Goal: Task Accomplishment & Management: Use online tool/utility

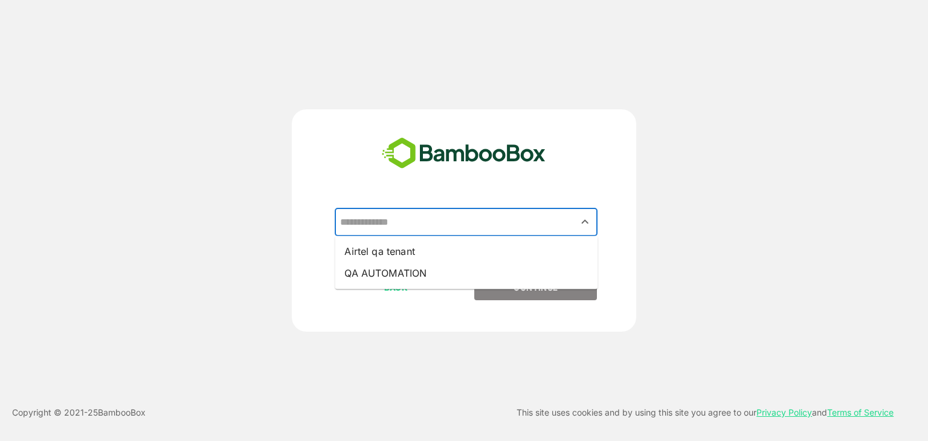
click at [420, 220] on input "text" at bounding box center [466, 222] width 258 height 23
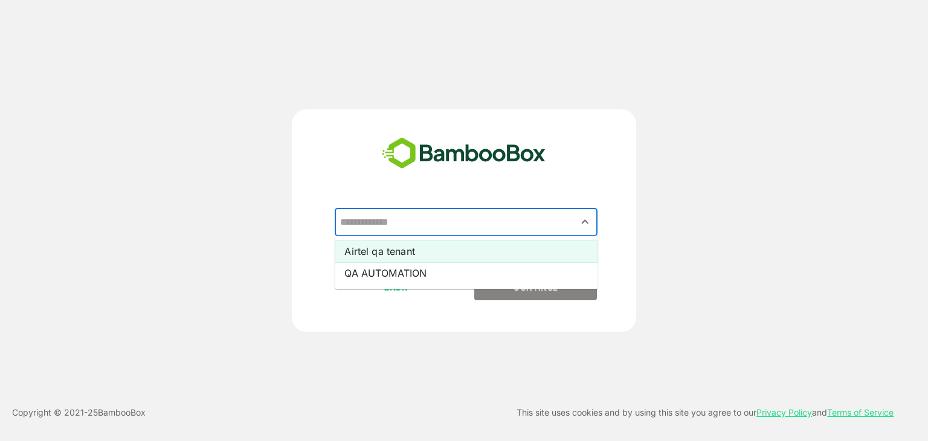
click at [411, 251] on li "Airtel qa tenant" at bounding box center [466, 251] width 263 height 22
type input "**********"
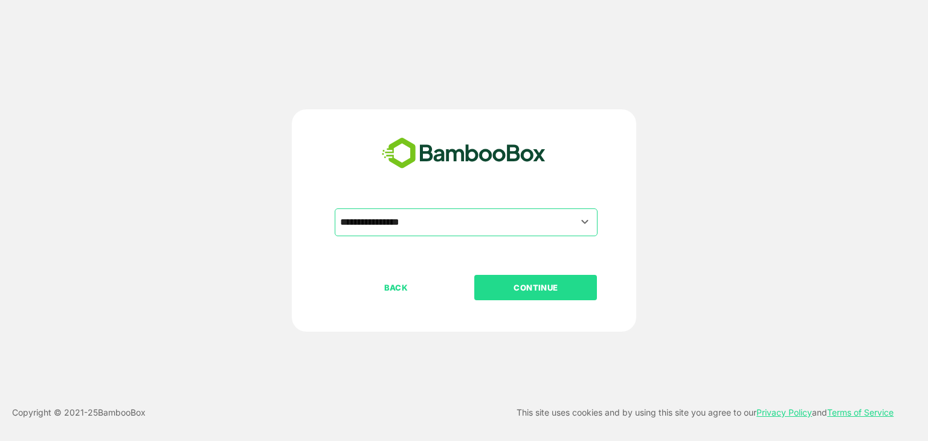
click at [524, 286] on p "CONTINUE" at bounding box center [535, 287] width 121 height 13
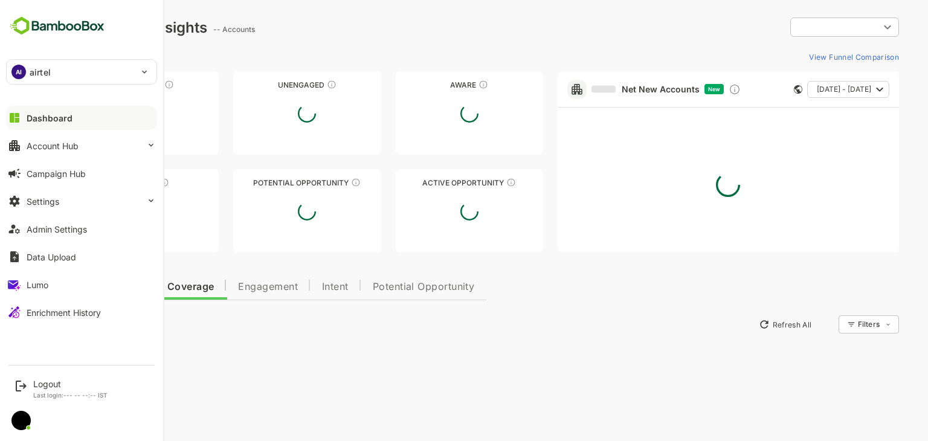
type input "**********"
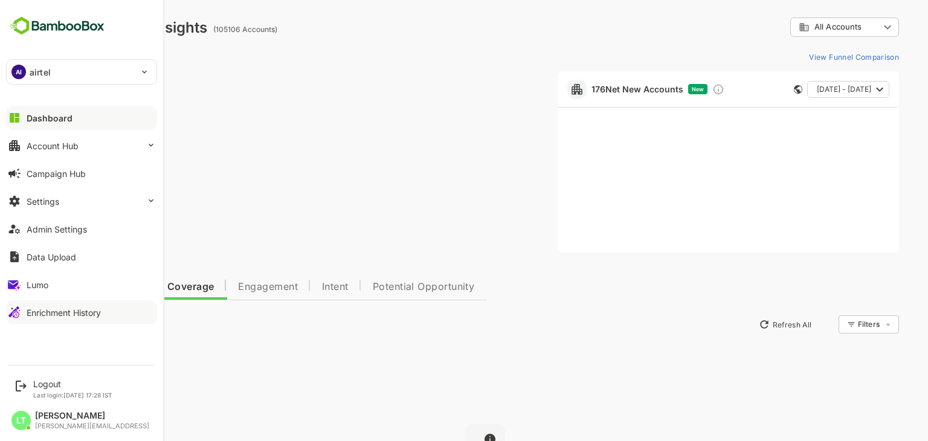
click at [39, 303] on button "Enrichment History" at bounding box center [81, 312] width 151 height 24
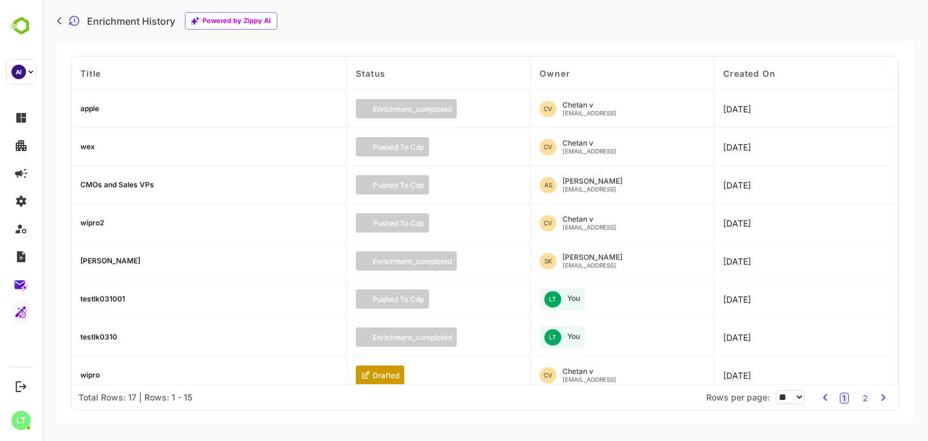
click at [96, 109] on div "apple" at bounding box center [89, 108] width 19 height 7
click at [85, 111] on div "apple" at bounding box center [89, 108] width 19 height 7
click at [86, 110] on div "apple" at bounding box center [89, 108] width 19 height 7
click at [193, 119] on div "apple" at bounding box center [209, 109] width 275 height 38
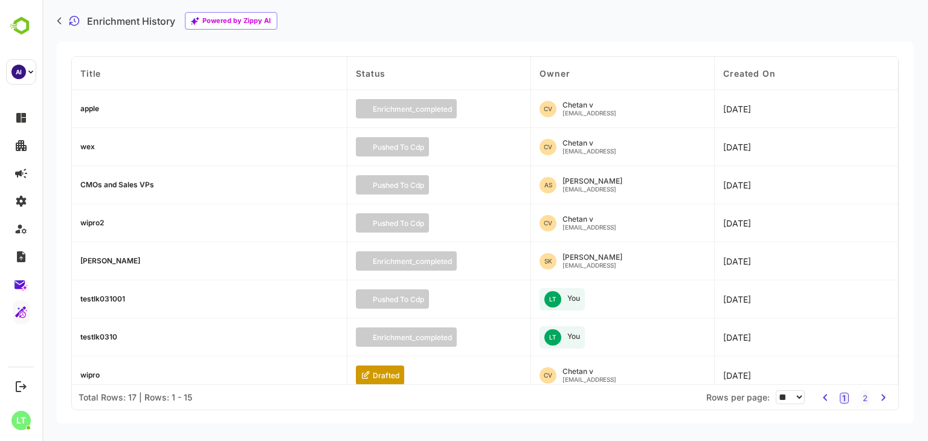
click at [88, 107] on div "apple" at bounding box center [89, 108] width 19 height 7
click at [84, 108] on div "apple" at bounding box center [89, 108] width 19 height 7
click at [197, 115] on div "apple" at bounding box center [209, 109] width 275 height 38
click at [92, 105] on div "apple" at bounding box center [89, 108] width 19 height 7
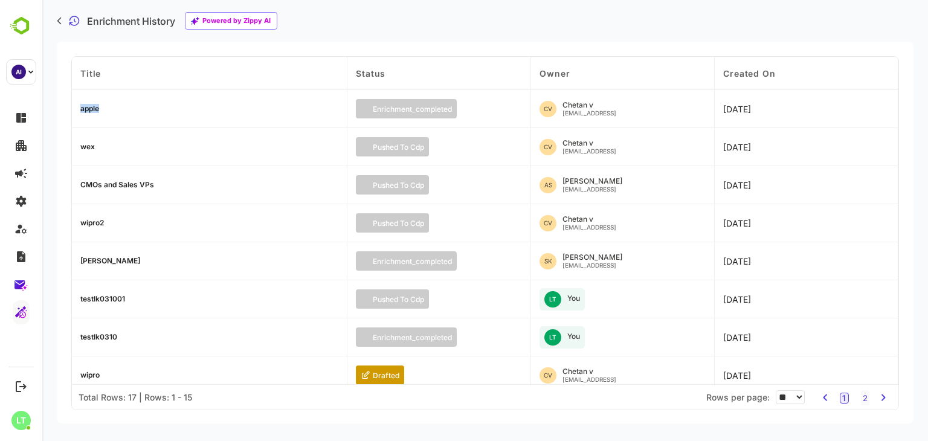
click at [92, 105] on div "apple" at bounding box center [89, 108] width 19 height 7
click at [170, 123] on div "apple" at bounding box center [209, 109] width 275 height 38
click at [711, 27] on div "Enrichment History Powered by Zippy AI" at bounding box center [484, 21] width 885 height 42
click at [335, 24] on div "Enrichment History Powered by Zippy AI" at bounding box center [484, 21] width 885 height 42
click at [97, 108] on div "apple" at bounding box center [89, 108] width 19 height 7
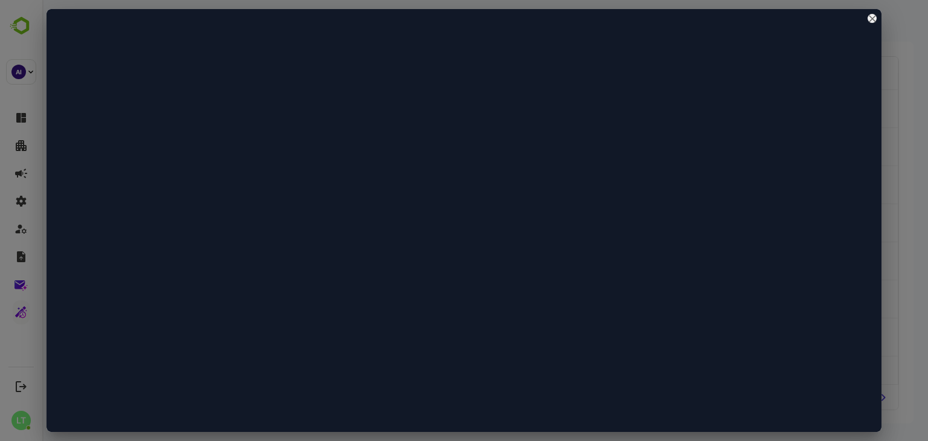
click at [873, 17] on icon "close" at bounding box center [872, 19] width 6 height 6
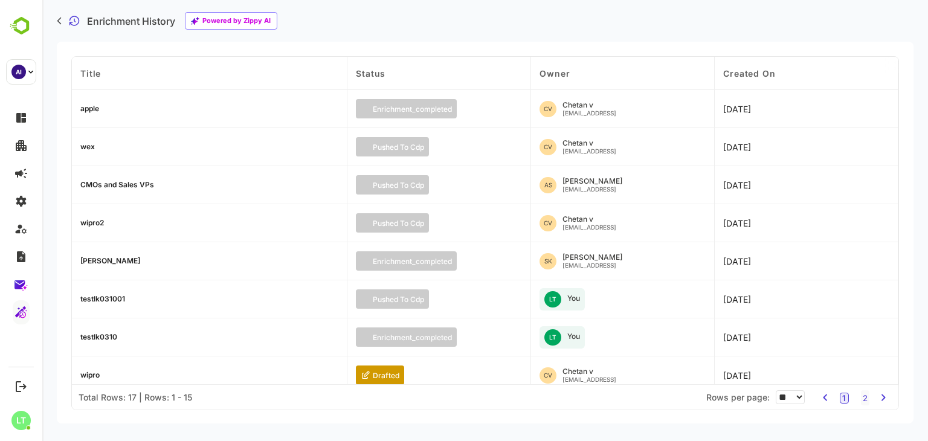
click at [95, 107] on div "apple" at bounding box center [89, 108] width 19 height 7
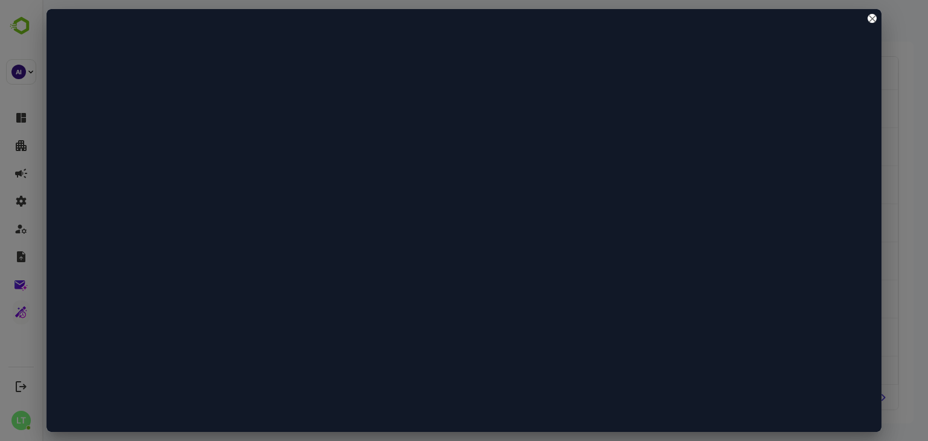
click at [502, 223] on div at bounding box center [463, 220] width 835 height 423
drag, startPoint x: 870, startPoint y: 14, endPoint x: 819, endPoint y: 3, distance: 52.0
click at [870, 15] on icon "close" at bounding box center [871, 18] width 7 height 7
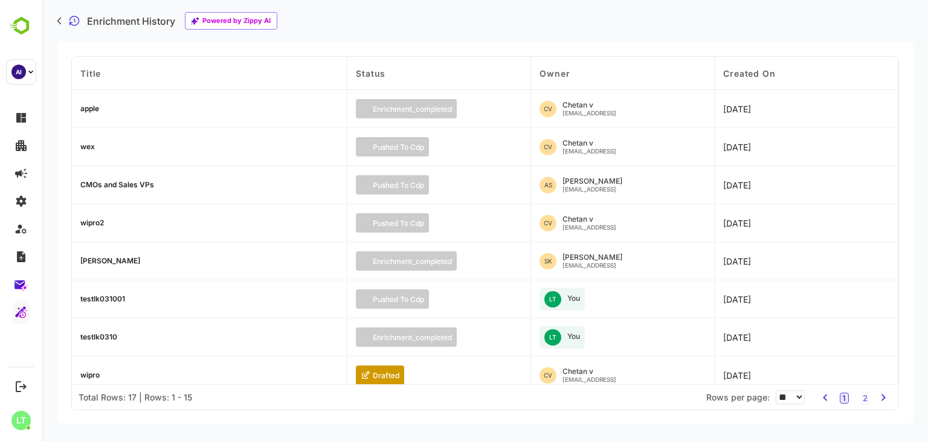
click at [429, 33] on div "Enrichment History Powered by Zippy AI" at bounding box center [484, 21] width 885 height 42
click at [92, 105] on div "apple" at bounding box center [89, 108] width 19 height 7
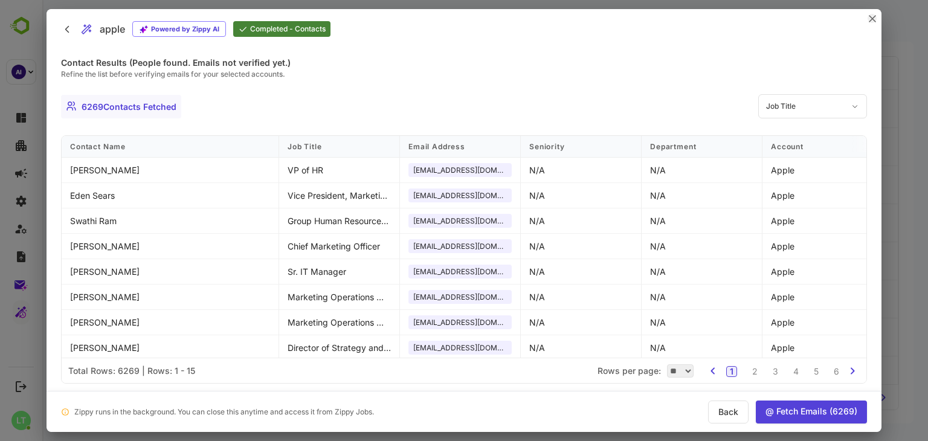
click at [873, 18] on icon "close" at bounding box center [871, 18] width 7 height 7
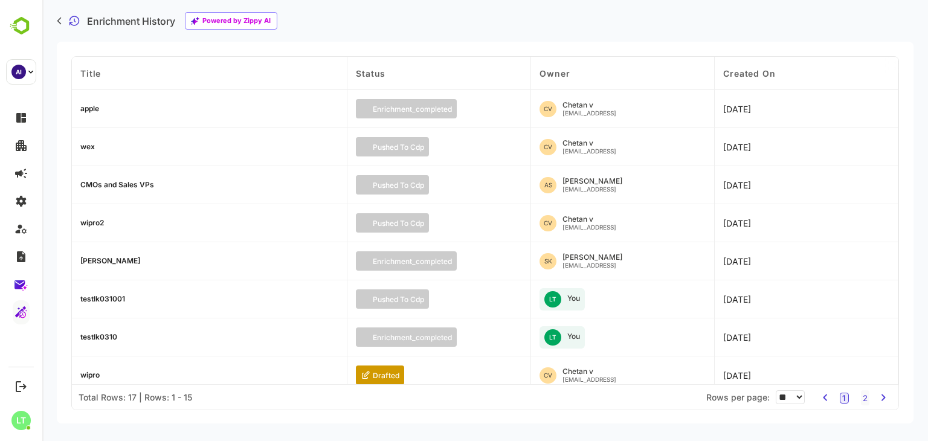
click at [86, 147] on div "wex" at bounding box center [87, 146] width 14 height 7
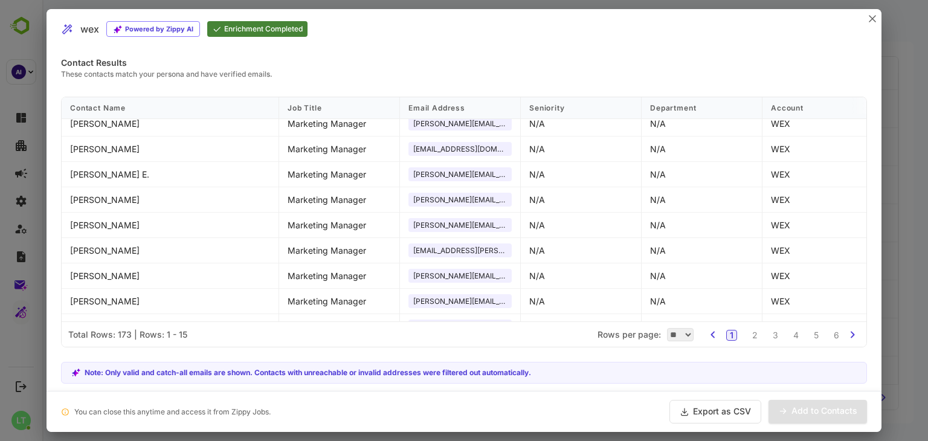
scroll to position [143, 0]
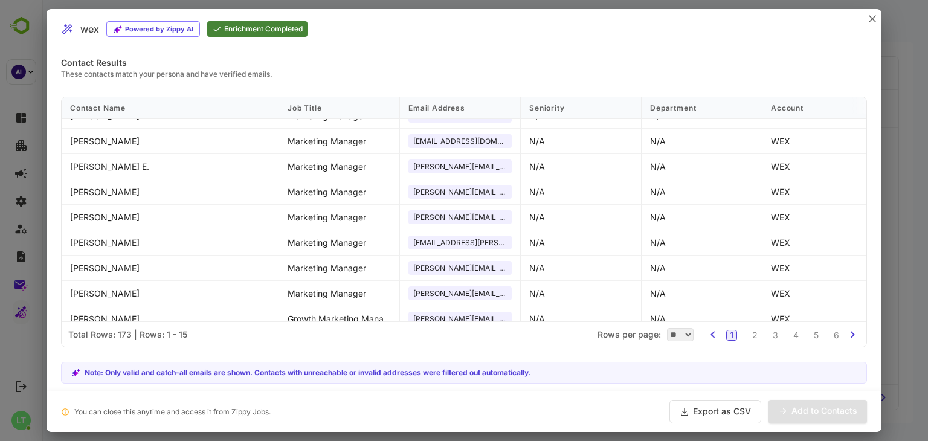
click at [864, 18] on div "wex Powered by Zippy AI Enrichment Completed" at bounding box center [463, 29] width 835 height 40
click at [866, 19] on div "wex Powered by Zippy AI Enrichment Completed" at bounding box center [463, 29] width 835 height 40
click at [872, 20] on icon "close" at bounding box center [871, 18] width 7 height 7
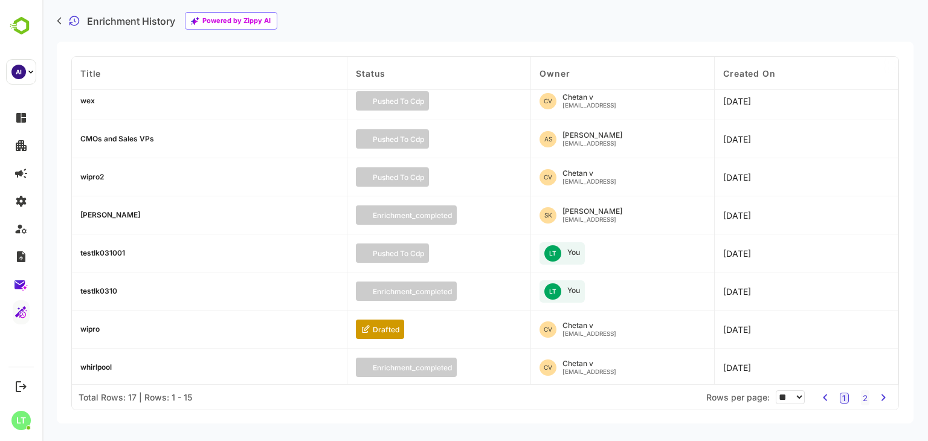
scroll to position [46, 0]
click at [91, 179] on div "wipro2" at bounding box center [92, 176] width 24 height 7
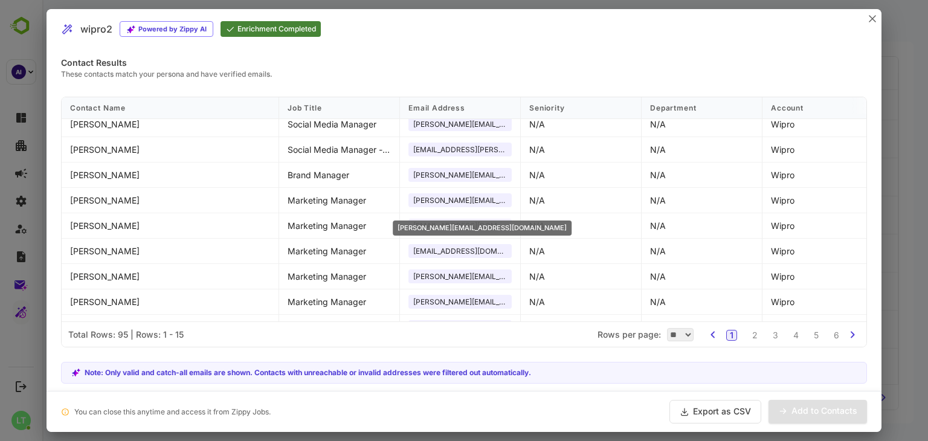
scroll to position [0, 17]
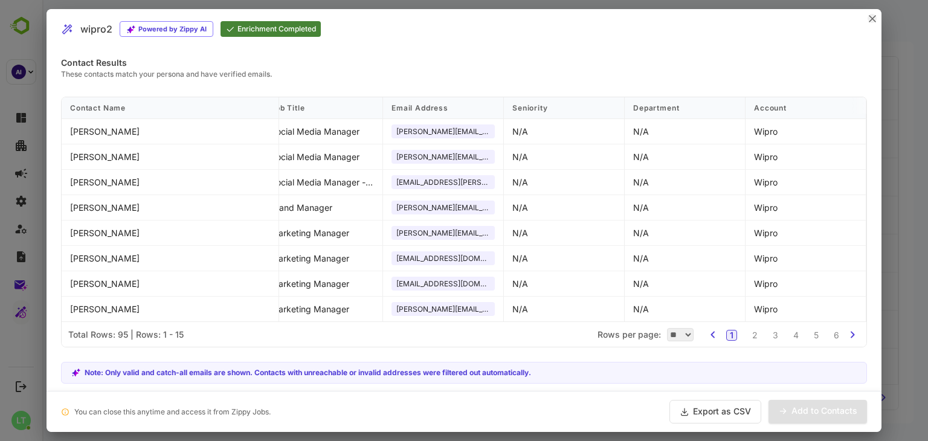
click at [874, 15] on icon "close" at bounding box center [871, 18] width 7 height 7
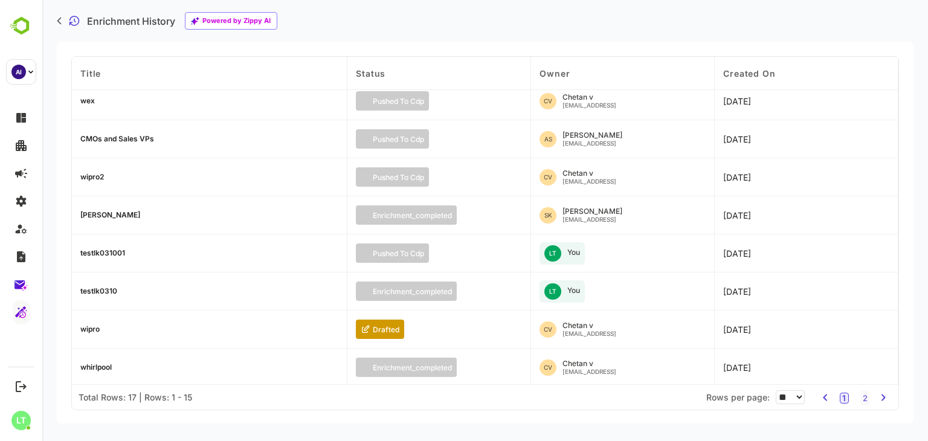
click at [99, 283] on div "testlk0310" at bounding box center [209, 291] width 275 height 38
click at [101, 293] on div "testlk0310" at bounding box center [98, 290] width 37 height 7
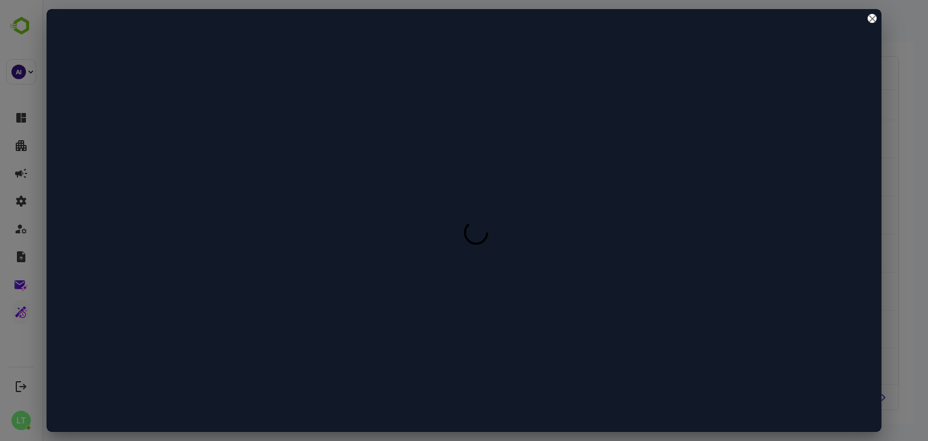
scroll to position [0, 0]
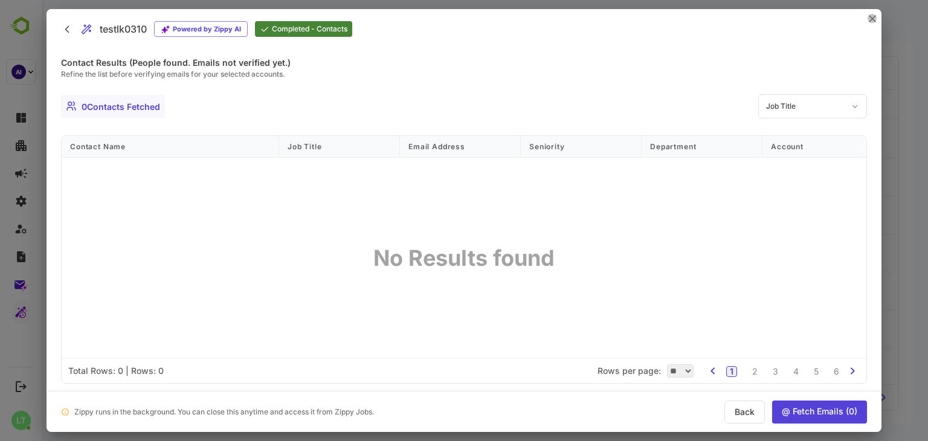
click at [870, 22] on button "close" at bounding box center [871, 18] width 9 height 9
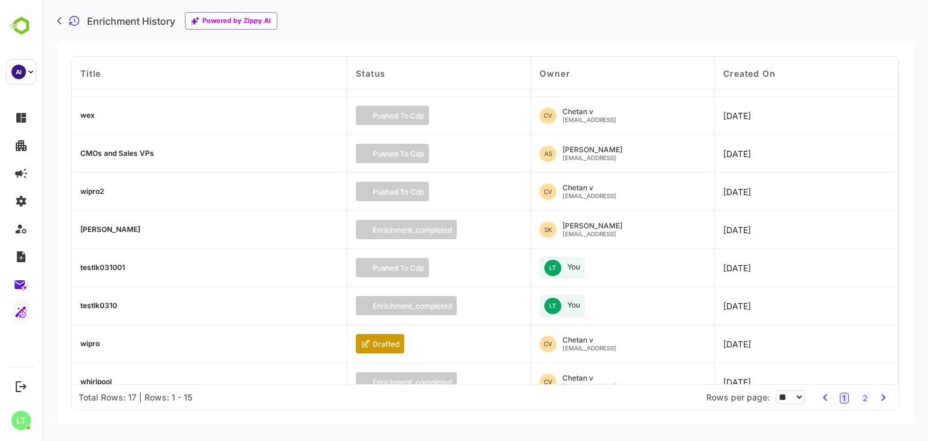
scroll to position [22, 0]
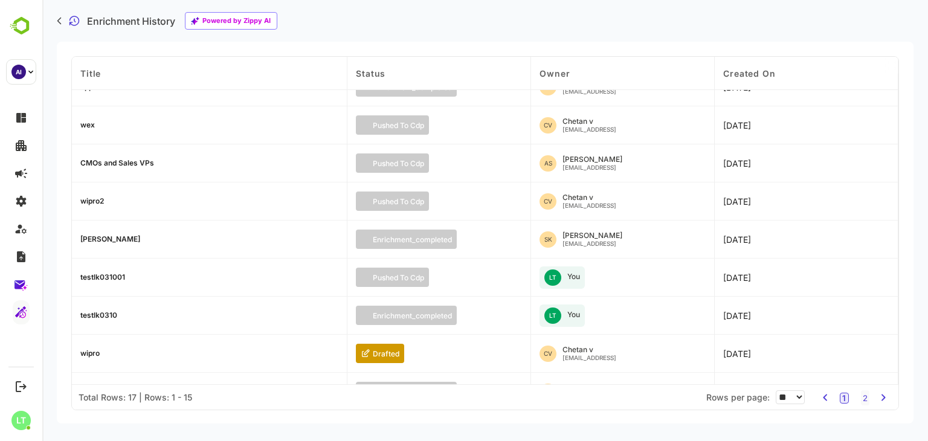
click at [112, 274] on div "testlk031001" at bounding box center [102, 277] width 45 height 7
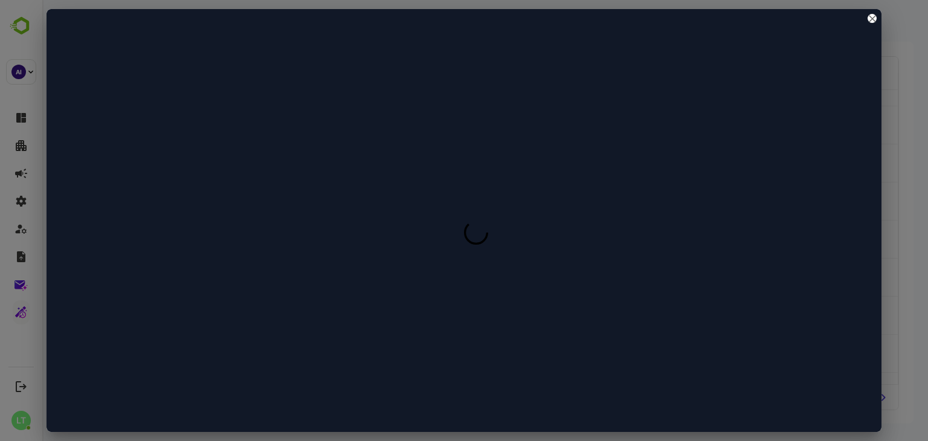
scroll to position [0, 0]
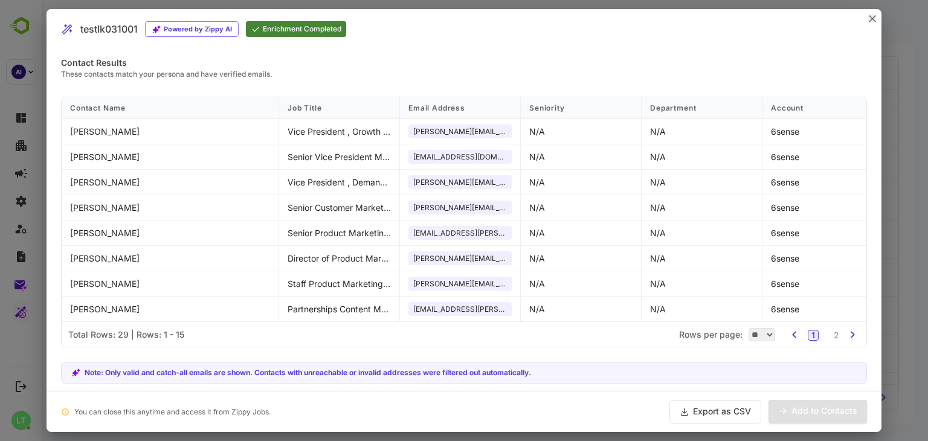
click at [872, 19] on icon "close" at bounding box center [872, 19] width 6 height 6
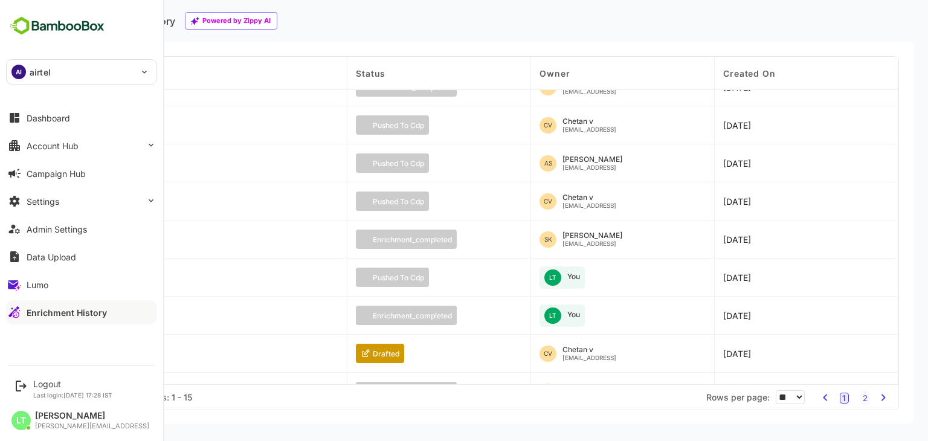
click at [94, 158] on div "Dashboard Account Hub Campaign Hub Settings Admin Settings Data Upload Lumo Enr…" at bounding box center [81, 215] width 163 height 222
click at [89, 147] on button "Account Hub" at bounding box center [81, 145] width 151 height 24
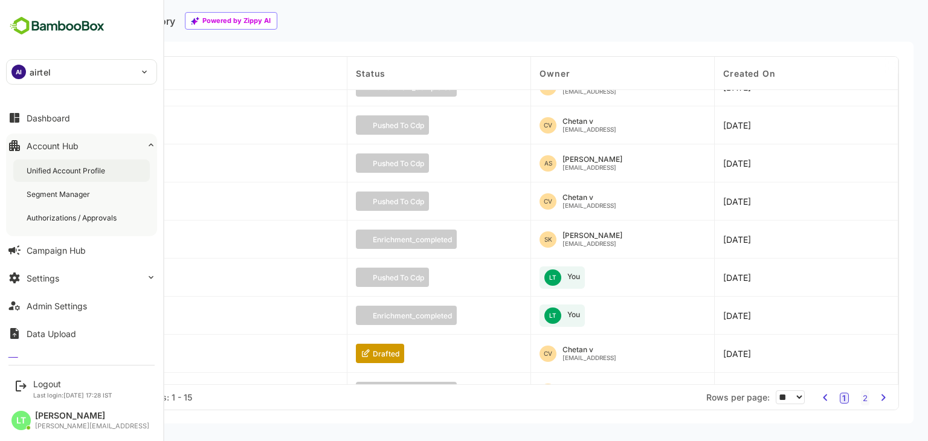
click at [88, 166] on div "Unified Account Profile" at bounding box center [67, 170] width 81 height 10
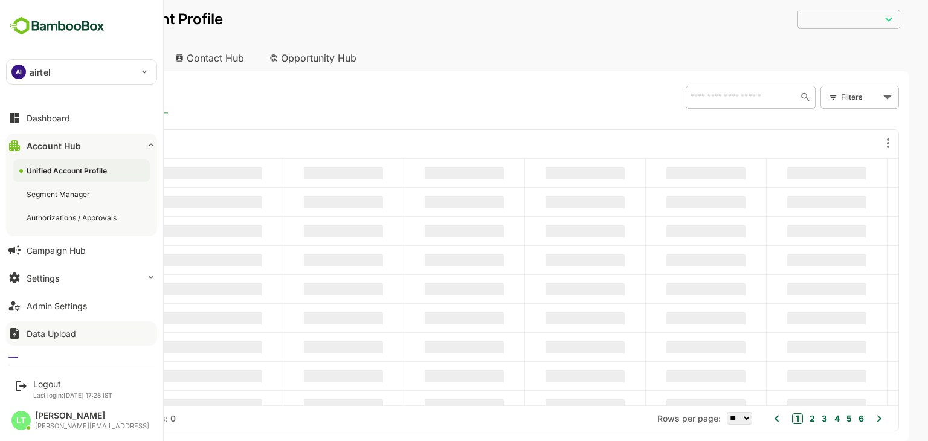
scroll to position [45, 0]
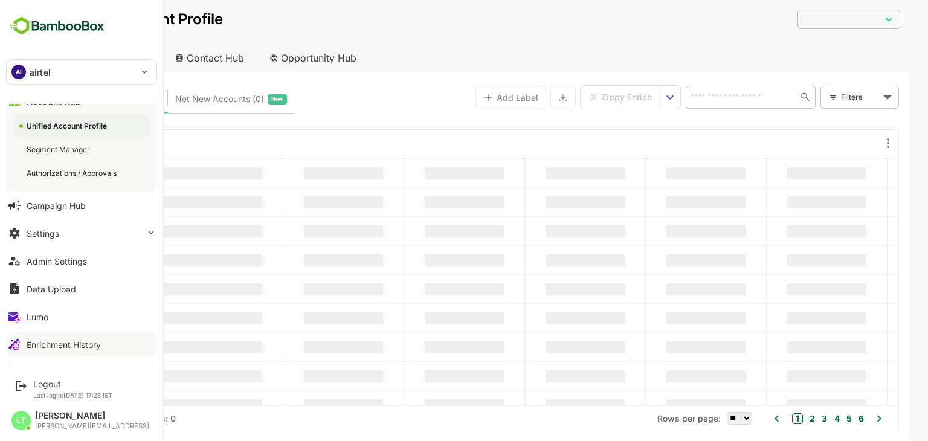
click at [46, 342] on div "Enrichment History" at bounding box center [64, 344] width 74 height 10
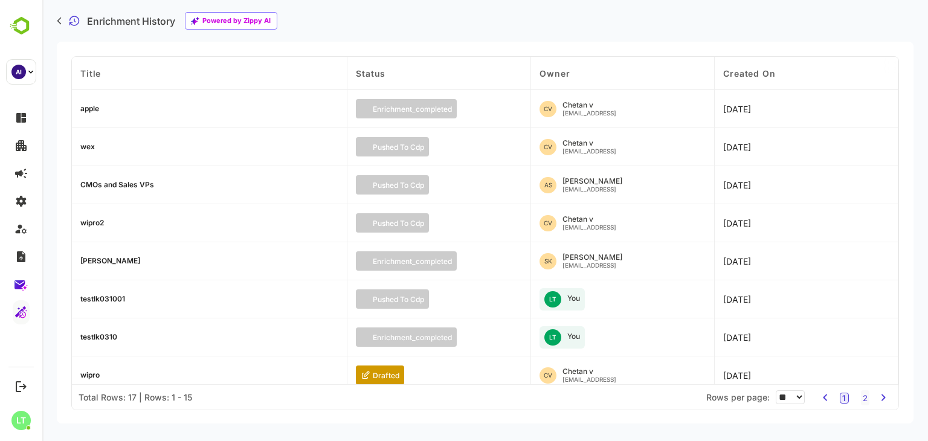
click at [111, 191] on div "CMOs and Sales VPs" at bounding box center [209, 185] width 275 height 38
click at [108, 185] on div "CMOs and Sales VPs" at bounding box center [117, 184] width 74 height 7
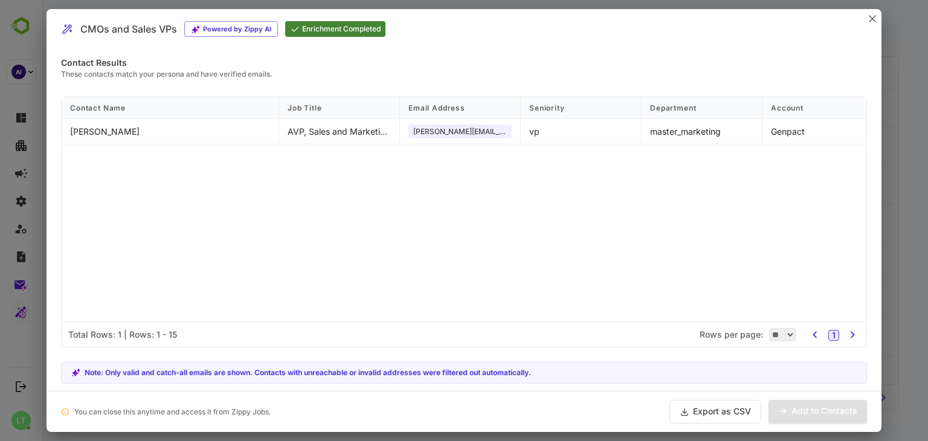
click at [876, 19] on div "CMOs and Sales VPs Powered by Zippy AI Enrichment Completed" at bounding box center [463, 29] width 835 height 40
click at [870, 17] on icon "close" at bounding box center [872, 19] width 6 height 6
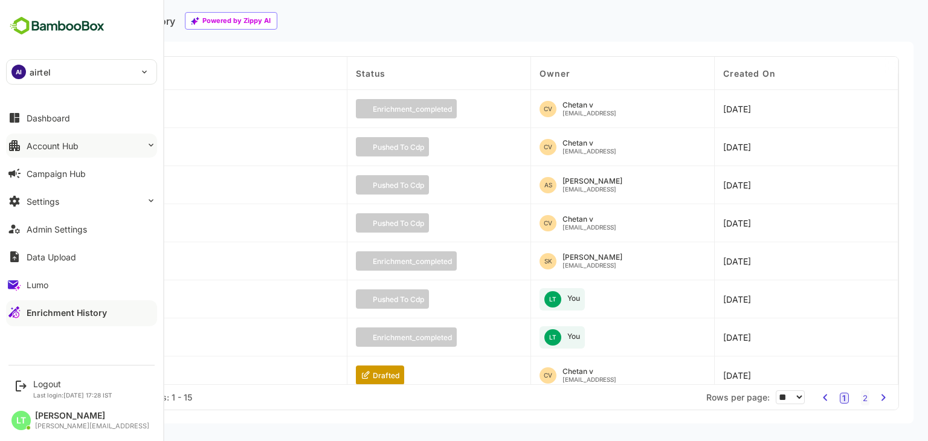
click at [65, 142] on div "Account Hub" at bounding box center [53, 146] width 52 height 10
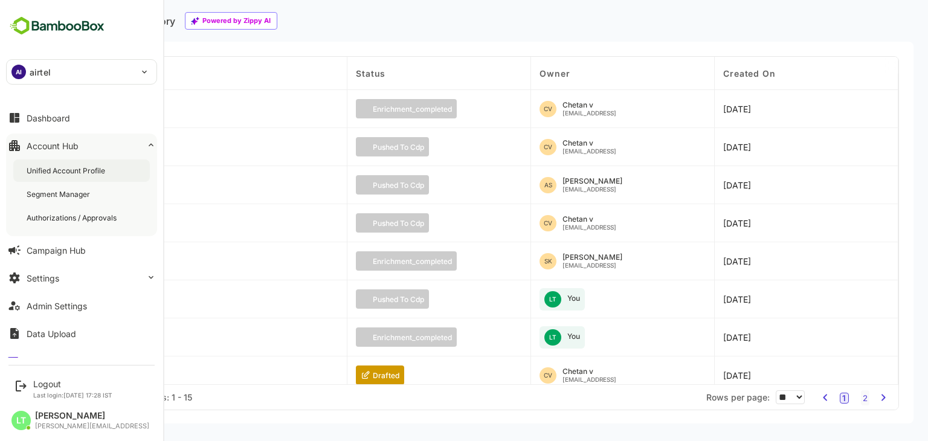
click at [91, 165] on div "Unified Account Profile" at bounding box center [67, 170] width 81 height 10
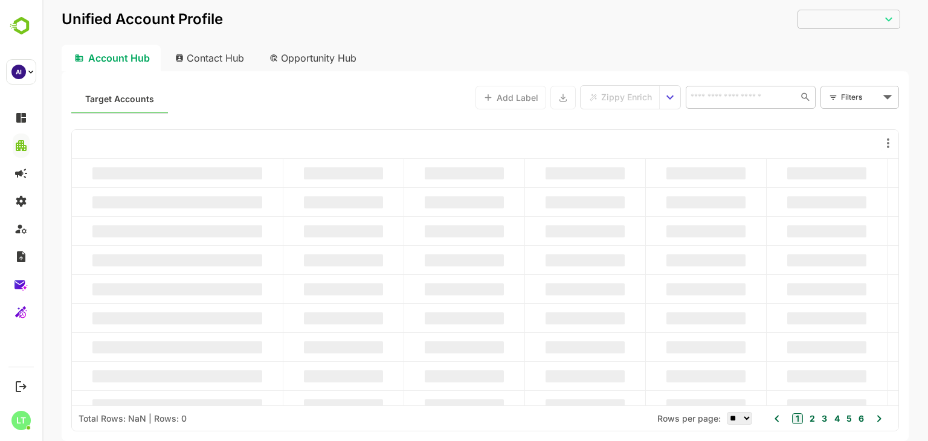
type input "**********"
click at [848, 88] on body "**********" at bounding box center [484, 220] width 885 height 441
click at [860, 126] on span "New Filter" at bounding box center [862, 124] width 36 height 14
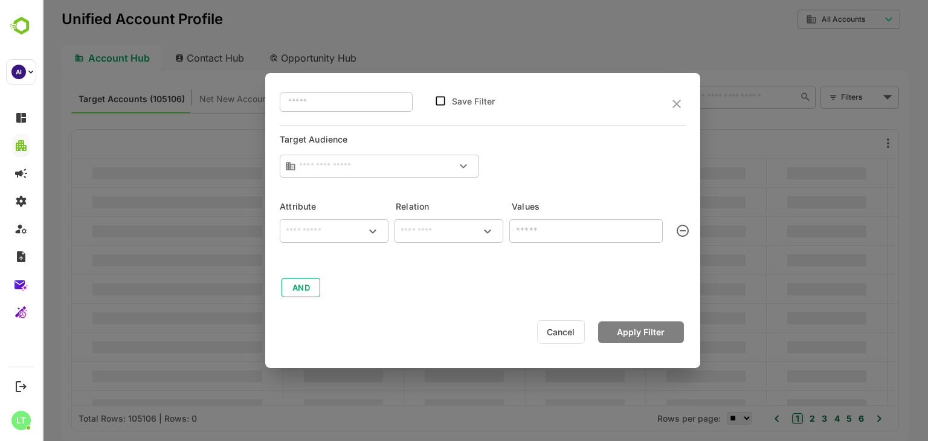
type input "**********"
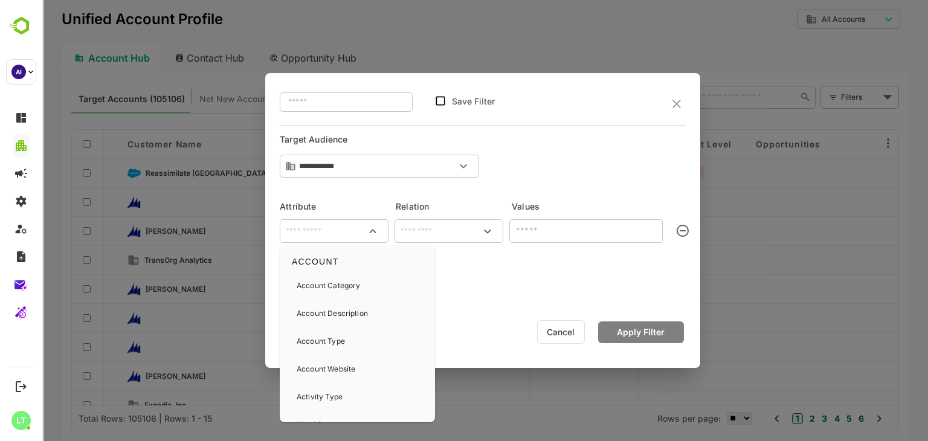
click at [324, 234] on input "text" at bounding box center [334, 231] width 104 height 14
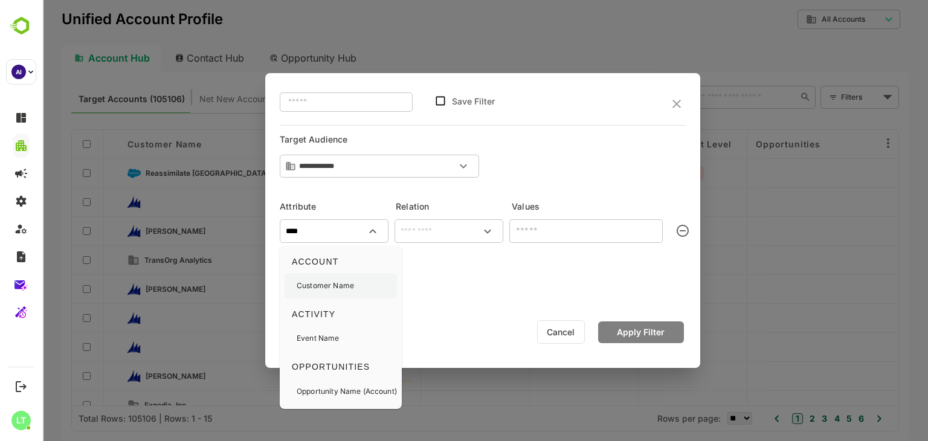
click at [341, 283] on p "Customer Name" at bounding box center [325, 285] width 57 height 11
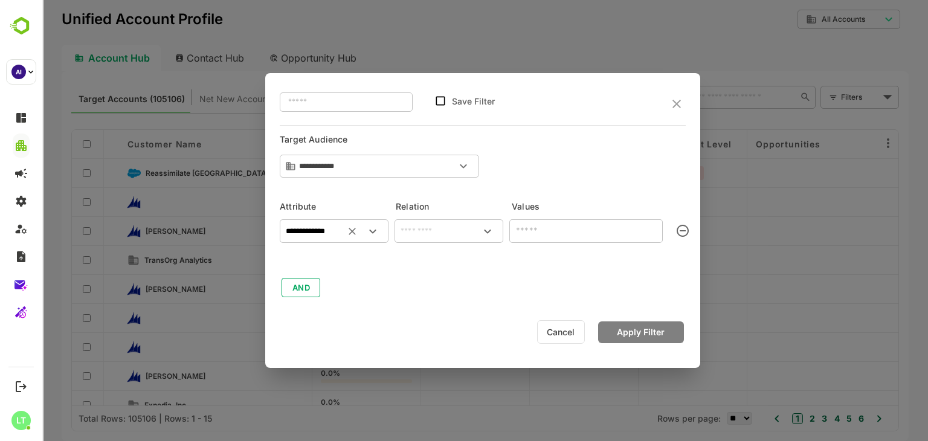
click at [434, 240] on div "​" at bounding box center [448, 231] width 109 height 24
type input "**********"
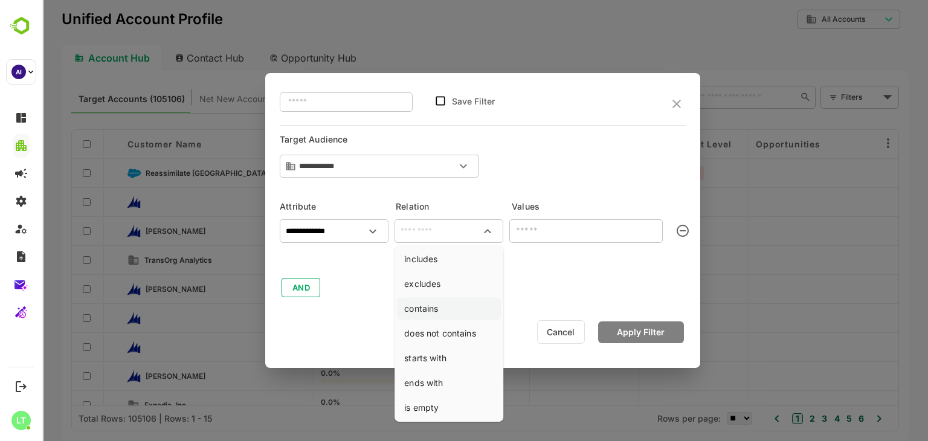
click at [435, 304] on li "contains" at bounding box center [449, 308] width 104 height 22
type input "********"
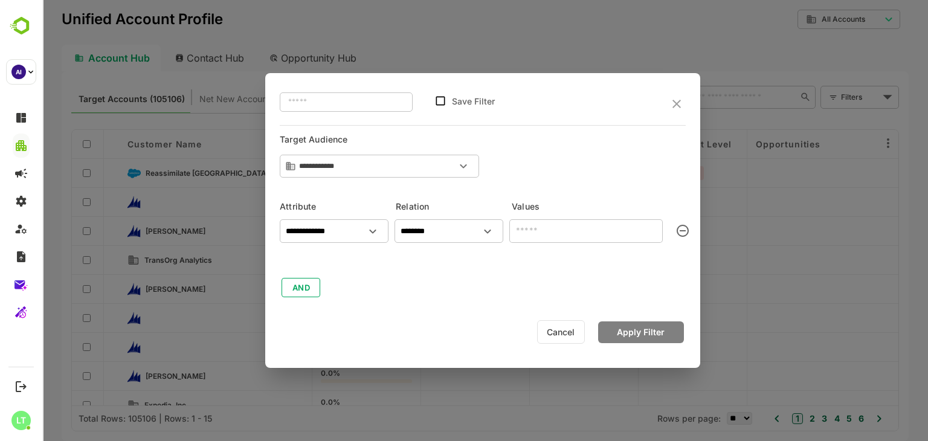
click at [544, 225] on input "text" at bounding box center [585, 231] width 153 height 24
click at [562, 232] on input "text" at bounding box center [585, 231] width 153 height 24
type input "****"
click at [643, 334] on button "Apply Filter" at bounding box center [641, 332] width 86 height 22
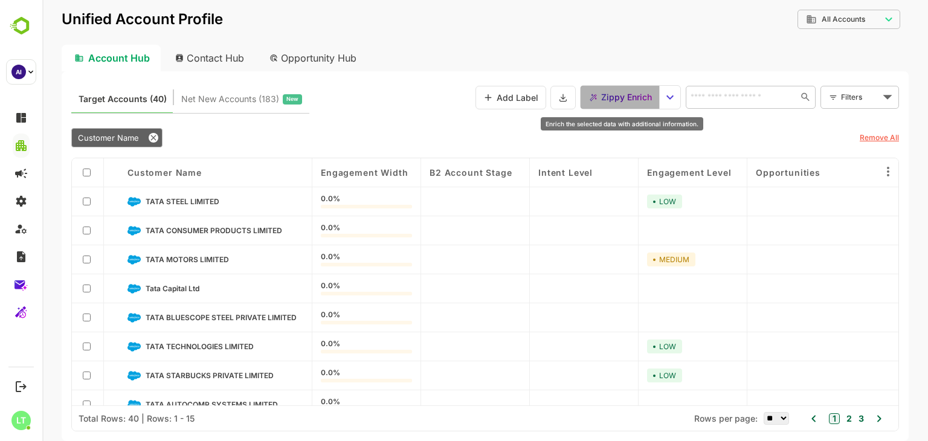
click at [649, 94] on span "Zippy Enrich" at bounding box center [626, 97] width 51 height 16
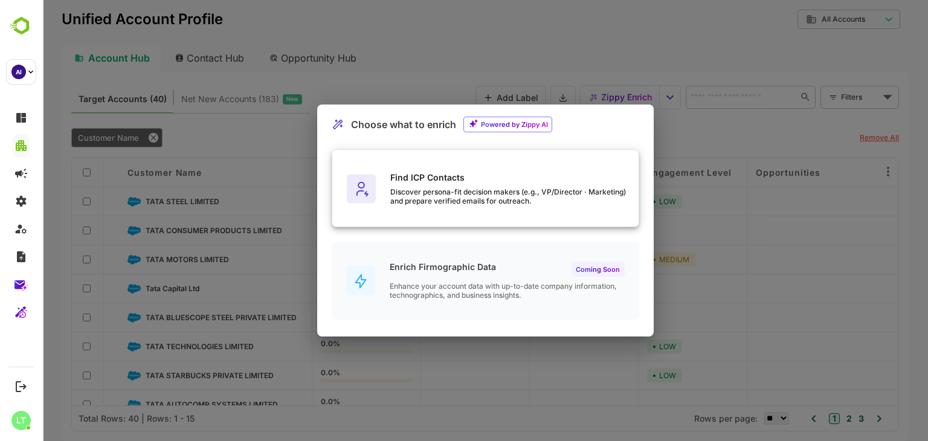
click at [399, 177] on div "Find ICP Contacts" at bounding box center [514, 177] width 248 height 10
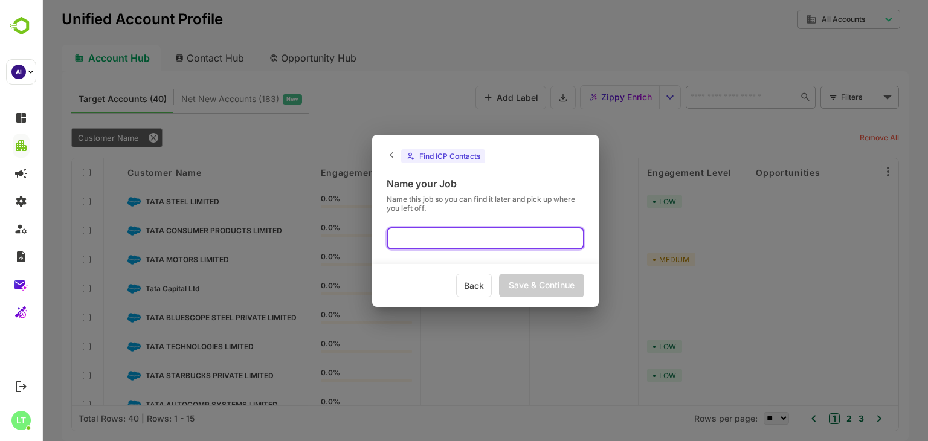
click at [450, 232] on input "text" at bounding box center [484, 238] width 197 height 22
type input "**********"
click at [522, 286] on div "Save & Continue" at bounding box center [541, 286] width 85 height 24
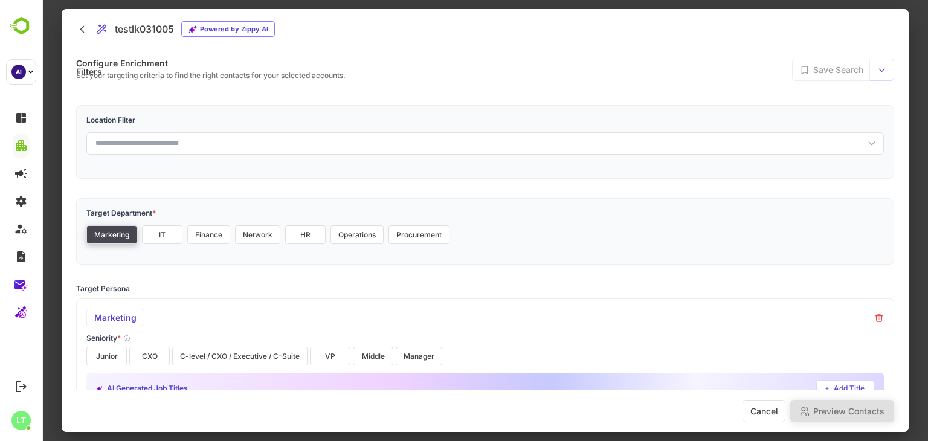
scroll to position [116, 0]
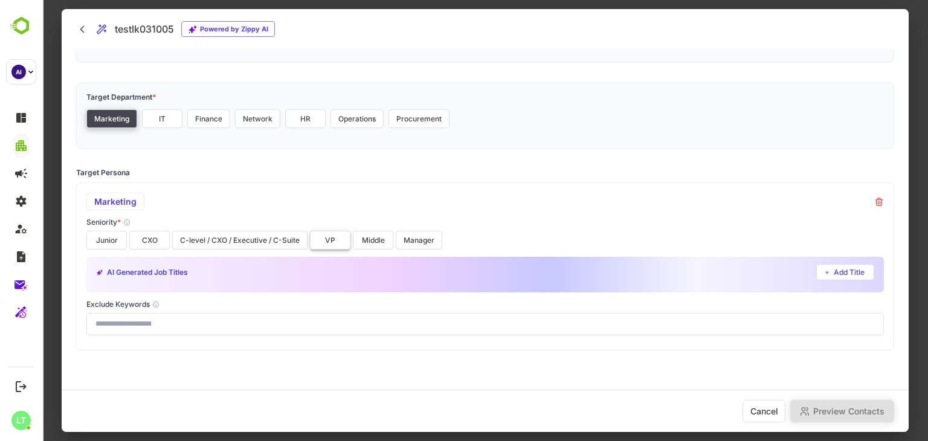
click at [324, 240] on button "VP" at bounding box center [330, 240] width 40 height 19
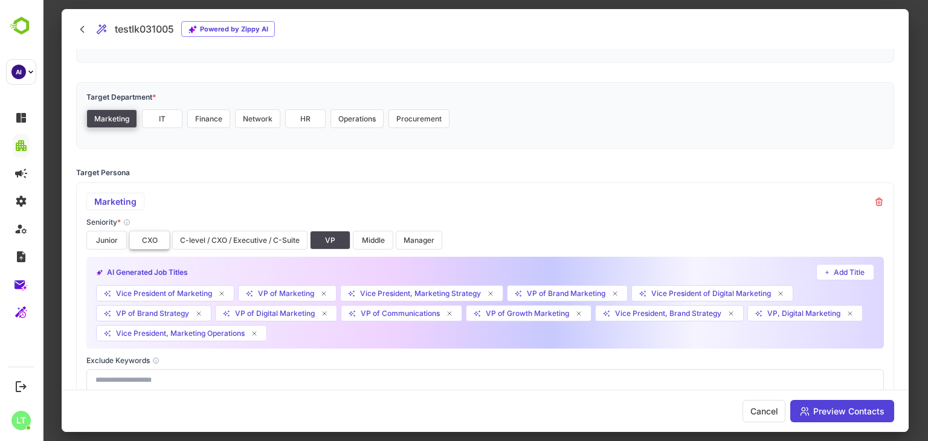
click at [159, 234] on button "CXO" at bounding box center [149, 240] width 40 height 19
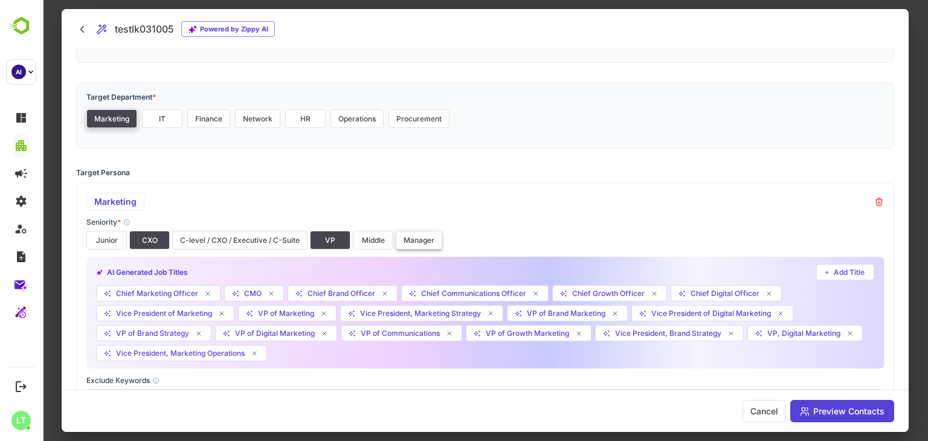
click at [428, 237] on button "Manager" at bounding box center [419, 240] width 46 height 19
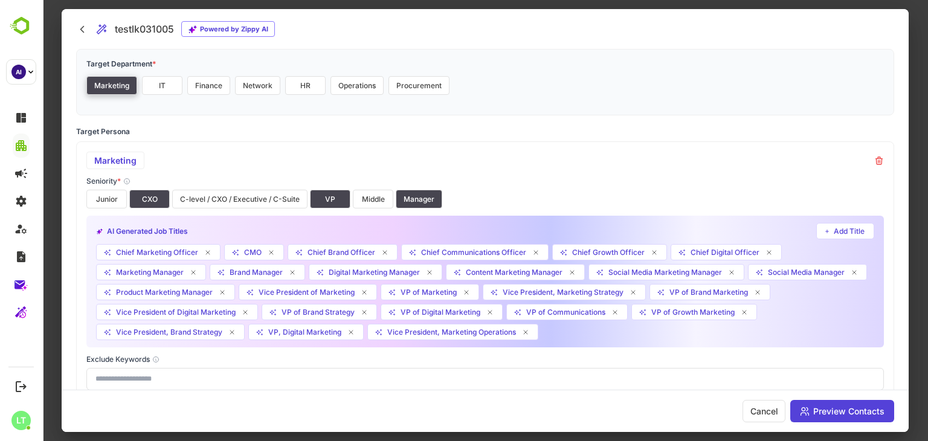
scroll to position [226, 0]
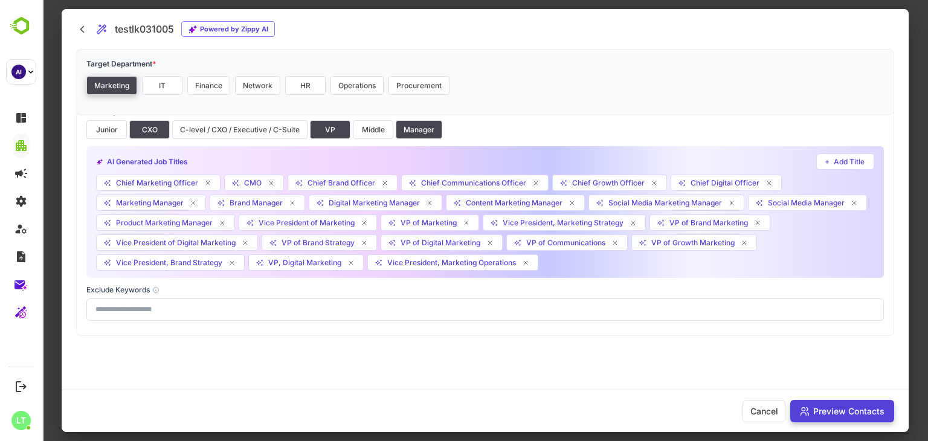
click at [823, 418] on button "Preview Contacts" at bounding box center [842, 411] width 104 height 22
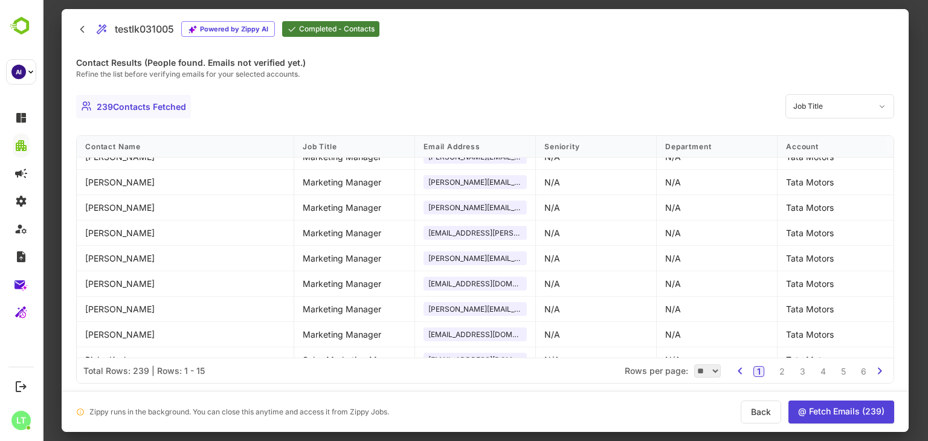
scroll to position [181, 0]
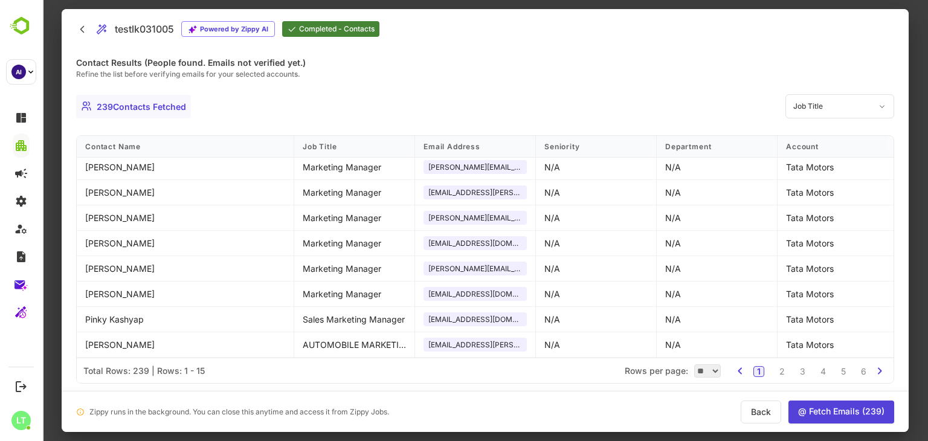
click at [839, 411] on button "@ Fetch Emails ( 239 )" at bounding box center [841, 411] width 106 height 23
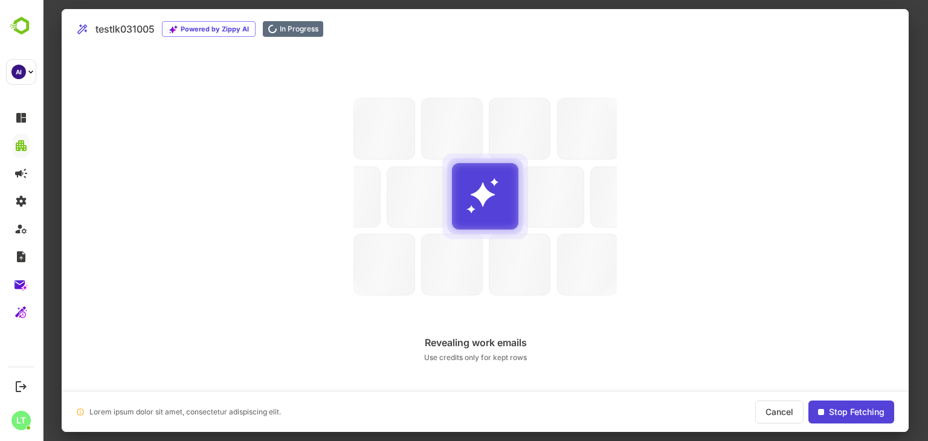
click at [310, 228] on div "Search Engines Search Engines Verifying emails MX + deliverability checks Revea…" at bounding box center [485, 220] width 847 height 342
click at [400, 198] on div at bounding box center [484, 196] width 263 height 239
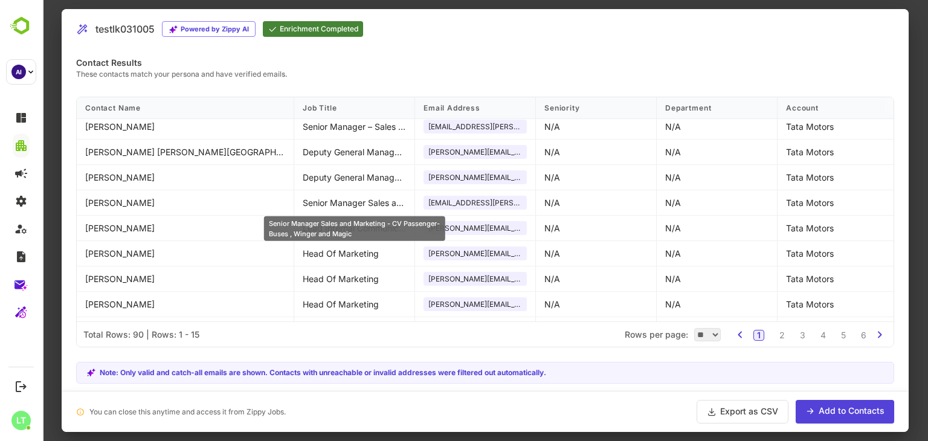
scroll to position [179, 0]
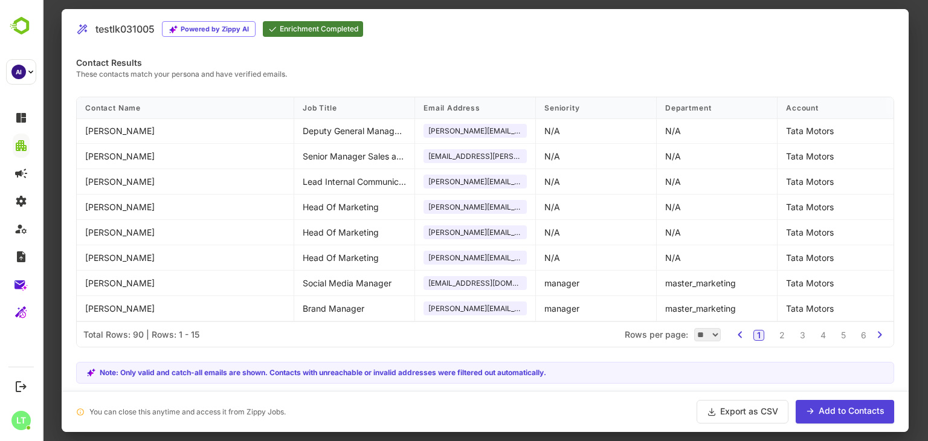
click at [833, 405] on button "Add to Contacts" at bounding box center [844, 412] width 98 height 24
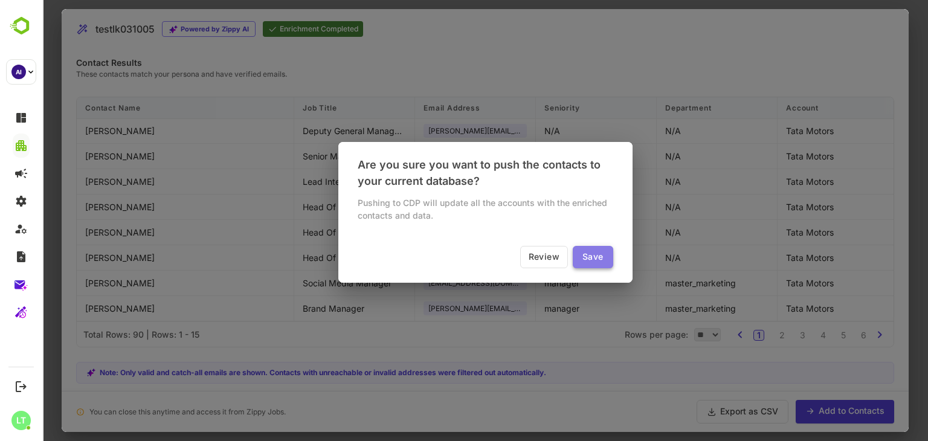
click at [577, 258] on button "Save" at bounding box center [592, 257] width 40 height 22
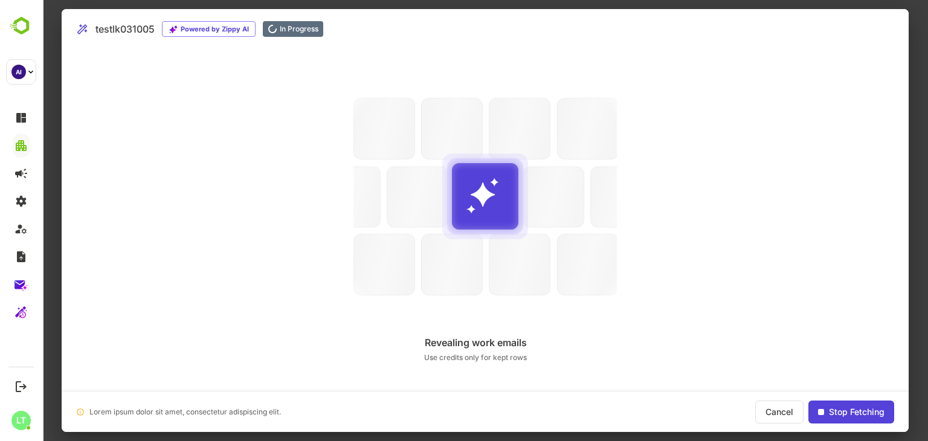
click at [187, 173] on div "Search Engines Search Engines Verifying emails MX + deliverability checks Revea…" at bounding box center [485, 220] width 847 height 342
click at [569, 295] on div at bounding box center [484, 196] width 263 height 239
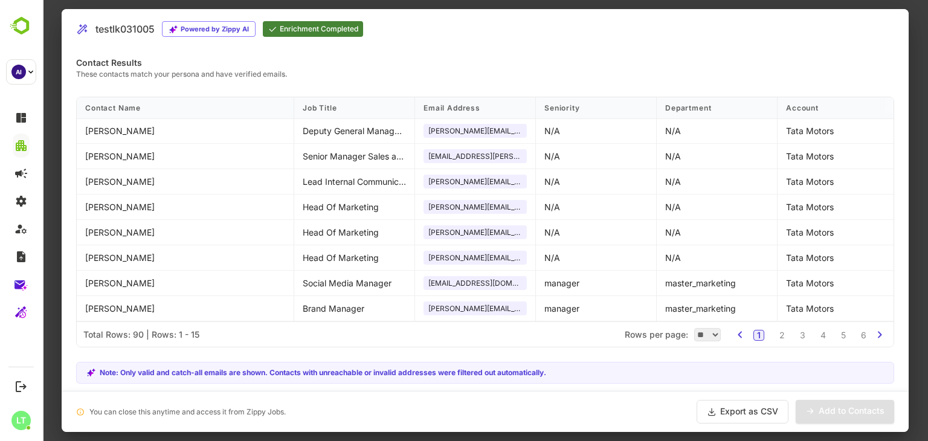
click at [58, 183] on div at bounding box center [484, 220] width 885 height 441
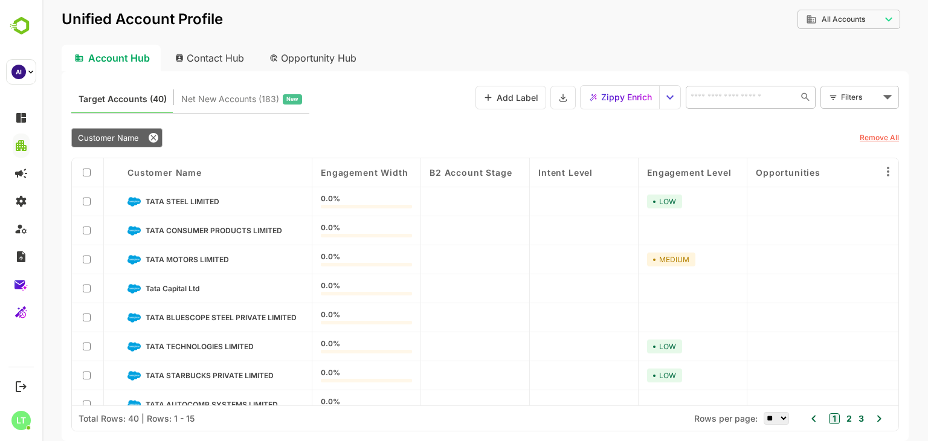
drag, startPoint x: 168, startPoint y: 251, endPoint x: 173, endPoint y: 259, distance: 8.9
click at [173, 259] on div "TATA MOTORS LIMITED" at bounding box center [215, 259] width 193 height 29
click at [173, 259] on span "TATA MOTORS LIMITED" at bounding box center [187, 259] width 83 height 9
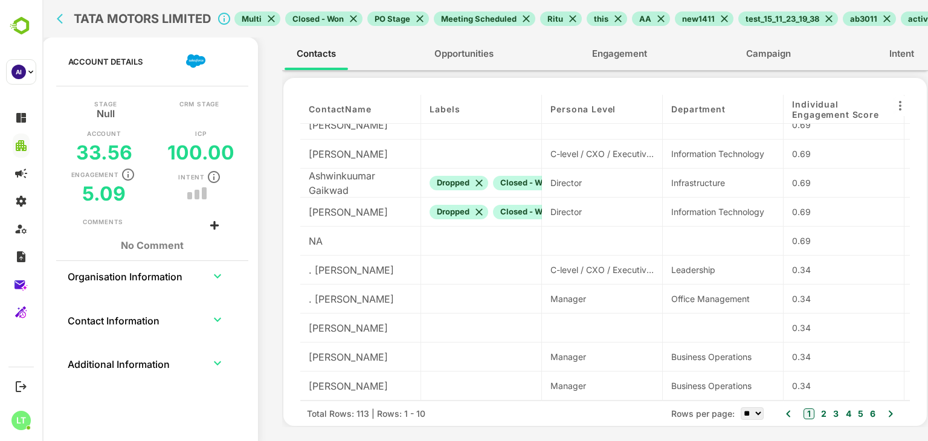
scroll to position [16, 7]
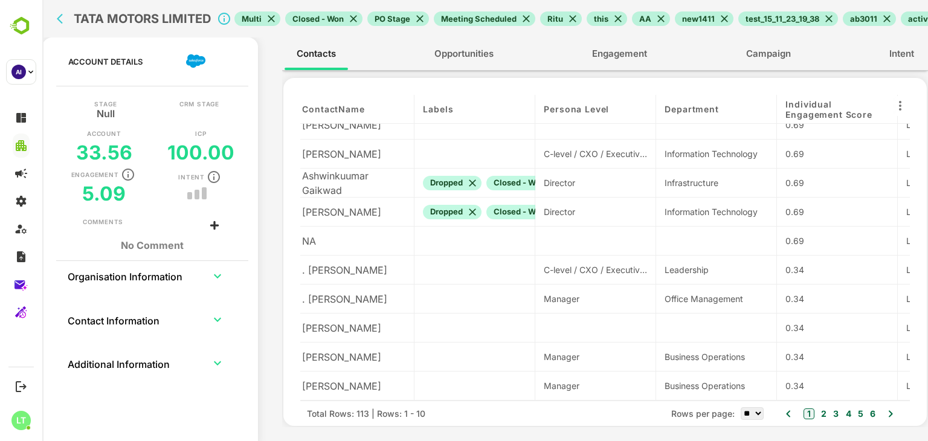
click at [822, 410] on button "2" at bounding box center [822, 413] width 8 height 13
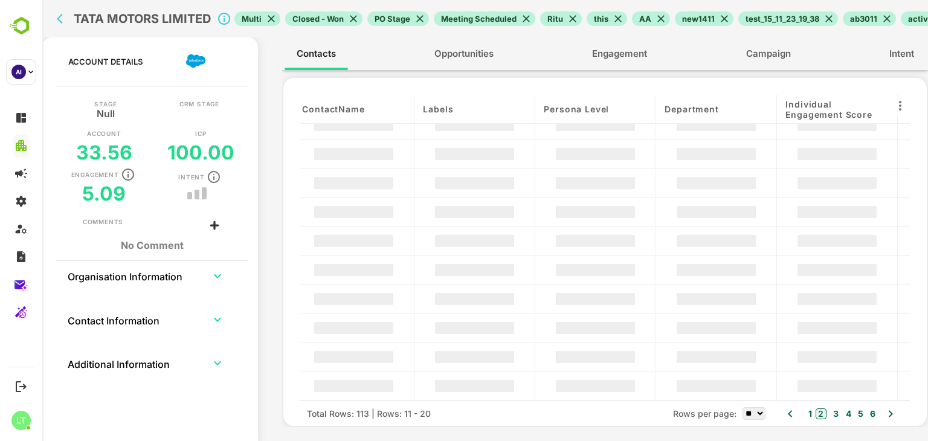
scroll to position [0, 7]
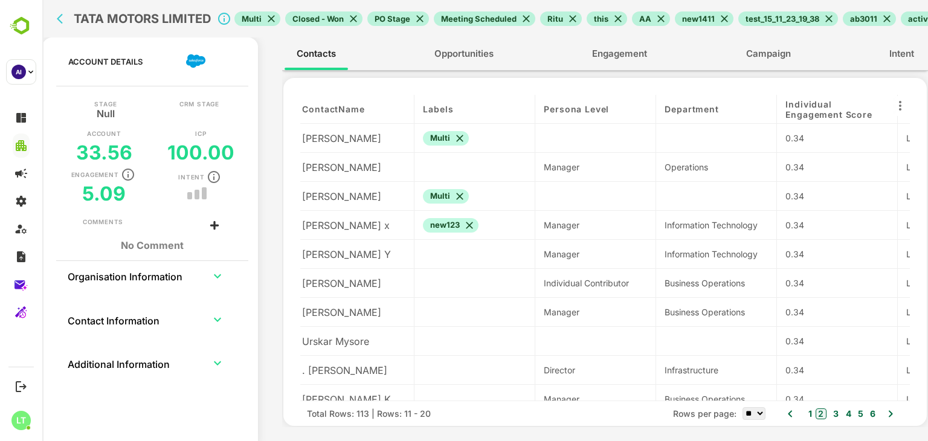
click at [761, 413] on select "** ** ** ***" at bounding box center [753, 413] width 23 height 13
select select "***"
click at [742, 407] on select "** ** ** ***" at bounding box center [753, 413] width 23 height 13
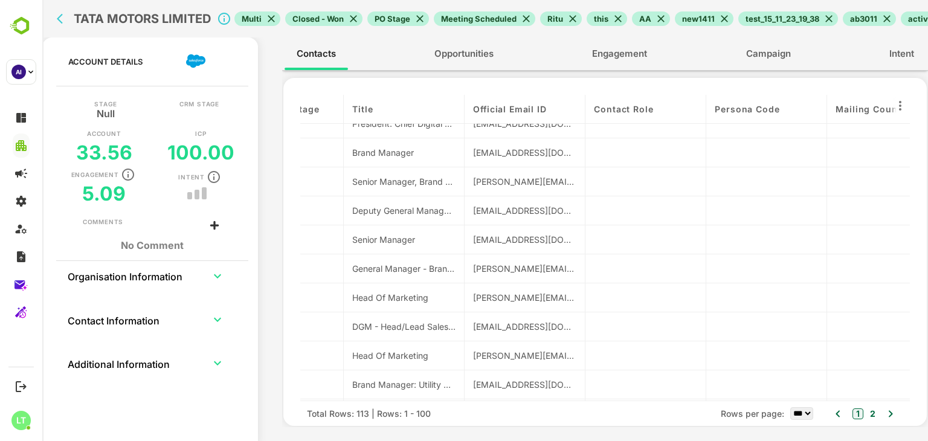
scroll to position [2624, 923]
click at [871, 417] on button "2" at bounding box center [871, 413] width 8 height 13
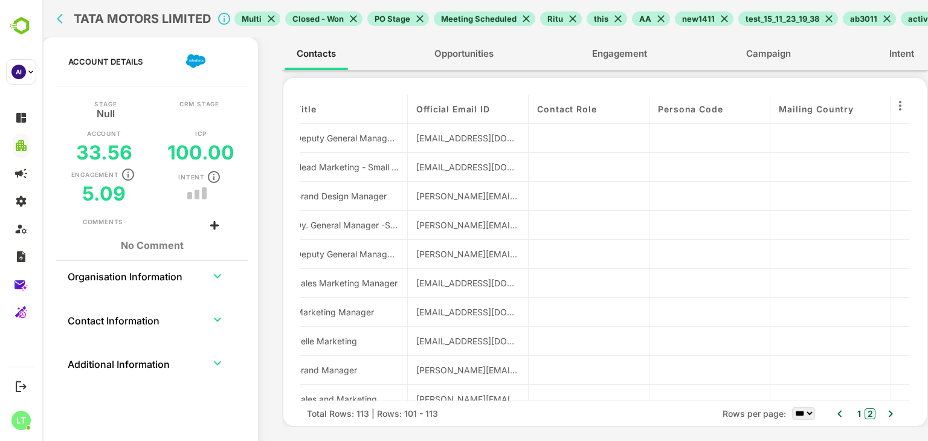
scroll to position [0, 978]
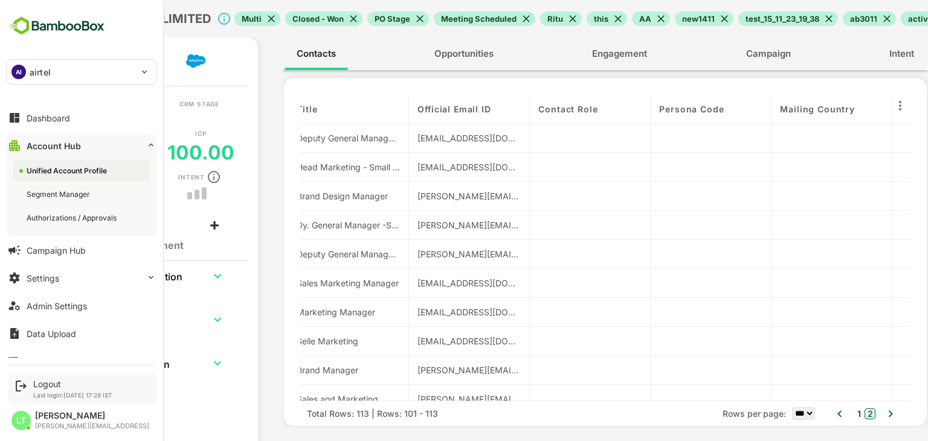
click at [43, 391] on p "Last login: [DATE] 17:28 IST" at bounding box center [72, 394] width 79 height 7
click at [44, 389] on div "Logout Last login: [DATE] 17:28 IST" at bounding box center [72, 389] width 79 height 20
click at [45, 386] on div "Logout" at bounding box center [72, 384] width 79 height 10
